Goal: Find specific page/section: Find specific page/section

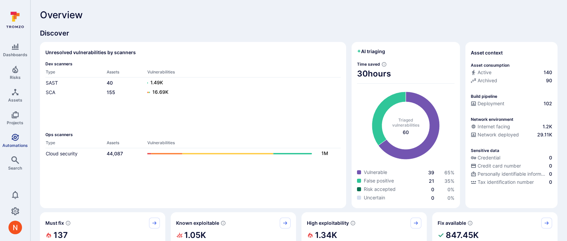
click at [10, 139] on link "Automations" at bounding box center [15, 141] width 30 height 20
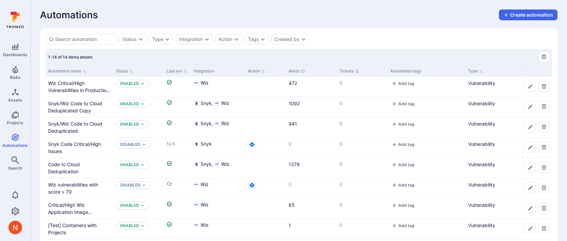
click at [254, 21] on div "Automations Create automation Status Type Integration Action Tags Created by 1-…" at bounding box center [298, 188] width 537 height 376
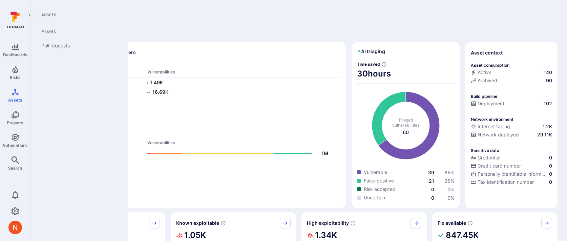
click at [20, 150] on div "Dashboards Risks Assets Projects Automations Search" at bounding box center [15, 108] width 30 height 136
click at [20, 143] on span "Automations" at bounding box center [14, 145] width 25 height 5
